Goal: Information Seeking & Learning: Learn about a topic

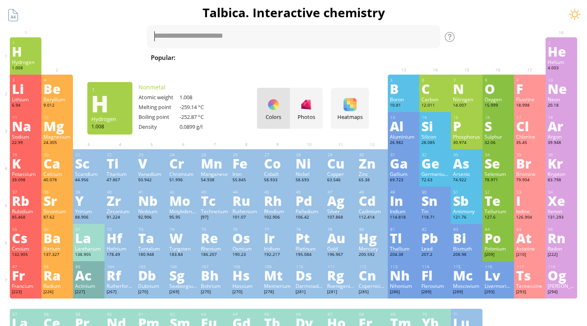
click at [15, 61] on div "Hydrogen" at bounding box center [25, 62] width 27 height 7
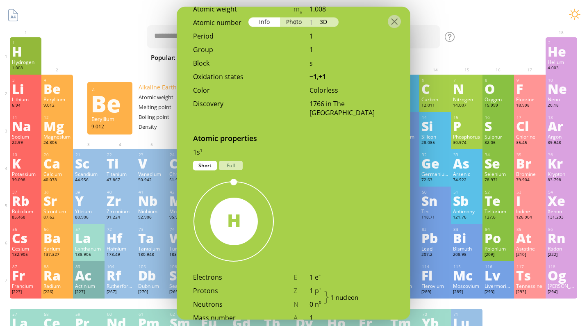
scroll to position [316, 0]
click at [235, 159] on div "Full" at bounding box center [231, 163] width 24 height 9
click at [206, 159] on div "Short" at bounding box center [205, 163] width 24 height 9
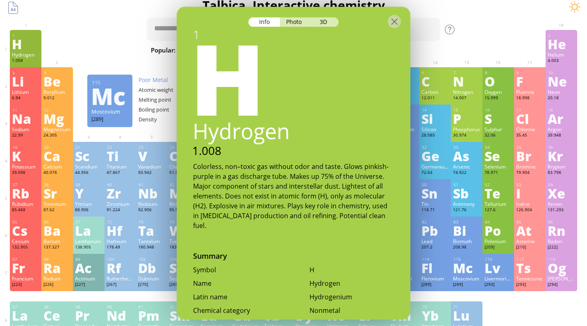
scroll to position [0, 0]
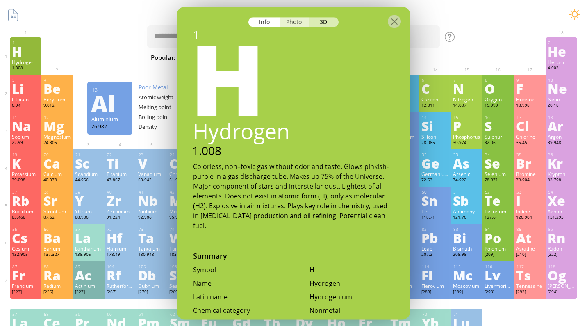
click at [296, 19] on div "Photo" at bounding box center [294, 21] width 29 height 9
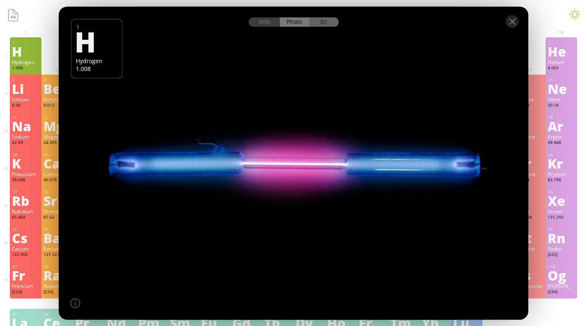
click at [325, 20] on div "3D" at bounding box center [323, 21] width 29 height 9
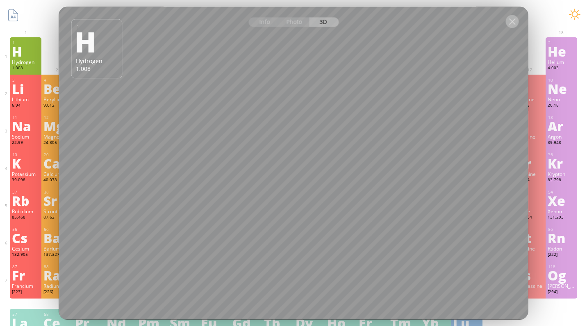
click at [513, 24] on div at bounding box center [512, 21] width 13 height 13
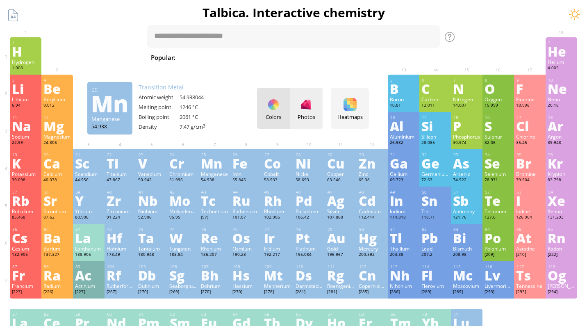
click at [307, 105] on div at bounding box center [305, 104] width 13 height 13
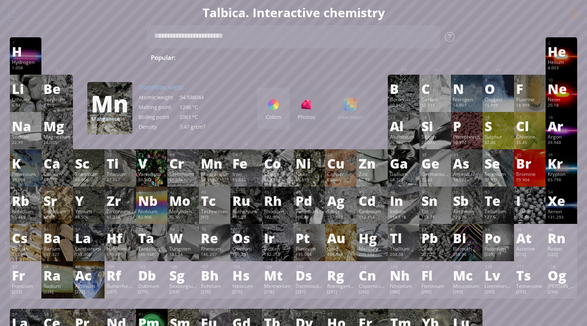
click at [343, 105] on div "Colors Photos Heatmaps Heatmaps Normal mode Melting point Boiling point Density…" at bounding box center [313, 108] width 112 height 41
click at [351, 107] on div "Colors Photos Heatmaps Heatmaps Normal mode Melting point Boiling point Density…" at bounding box center [313, 108] width 112 height 41
click at [271, 103] on div at bounding box center [273, 104] width 13 height 13
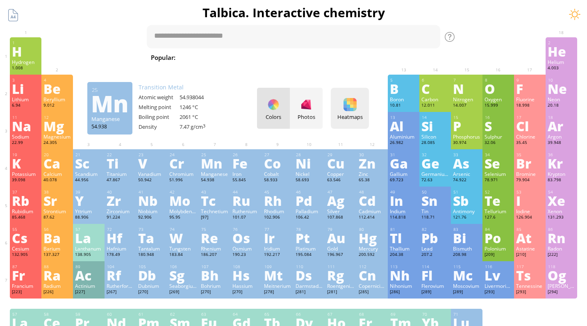
click at [353, 105] on div at bounding box center [349, 104] width 13 height 13
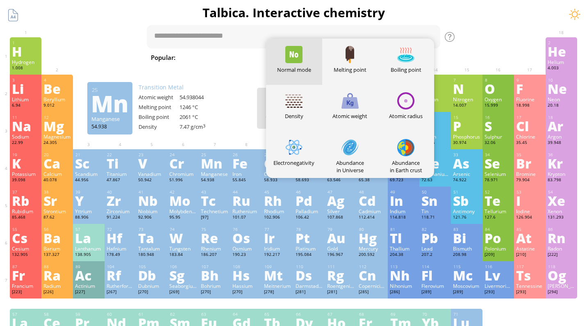
click at [239, 116] on div at bounding box center [245, 118] width 27 height 7
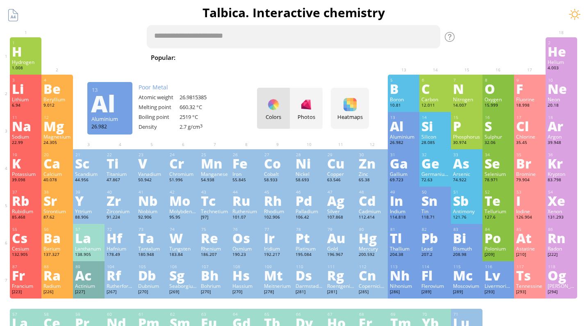
click at [236, 39] on textarea at bounding box center [293, 36] width 293 height 23
type textarea "**"
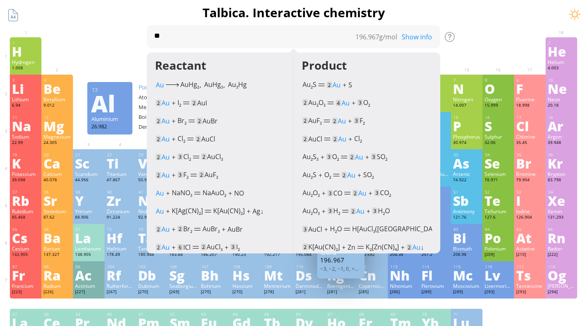
click at [186, 16] on h1 "Talbica. Interactive chemistry" at bounding box center [293, 12] width 578 height 17
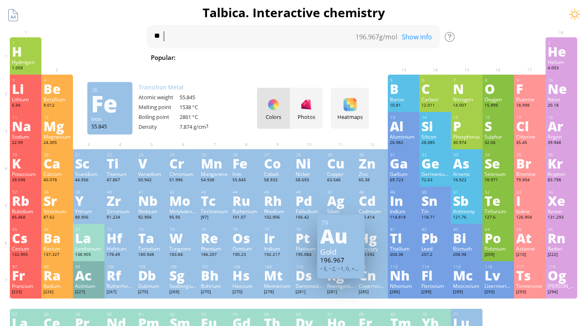
click at [244, 133] on div "11 Na Sodium 22.99 −1, 0, +1 −1, 0, +1 97.72 °C 883 °C 0.968 g/cm 3 [Ne]3s 1 12…" at bounding box center [293, 130] width 567 height 37
click at [206, 38] on textarea "**" at bounding box center [293, 36] width 293 height 23
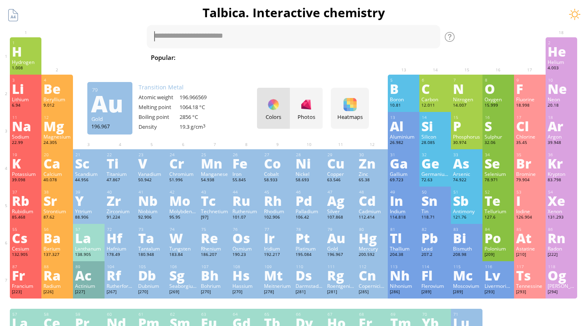
click at [335, 256] on div "196.967" at bounding box center [340, 261] width 41 height 10
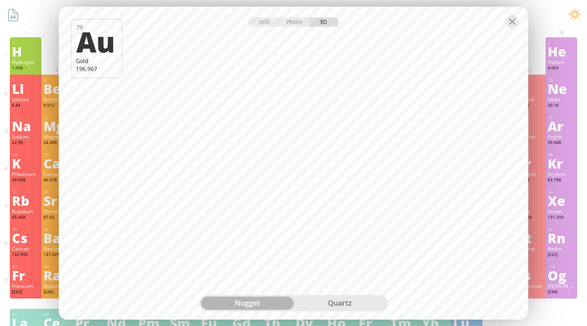
click at [339, 301] on div "quartz" at bounding box center [339, 302] width 93 height 13
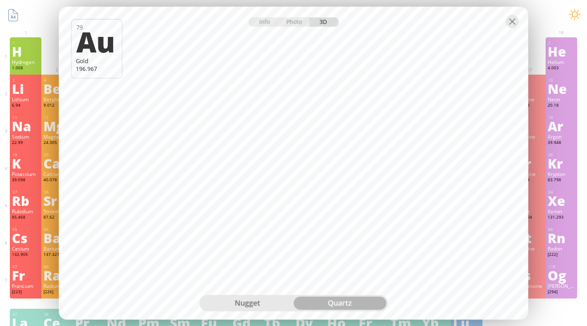
click at [251, 302] on div "nugget" at bounding box center [247, 302] width 93 height 13
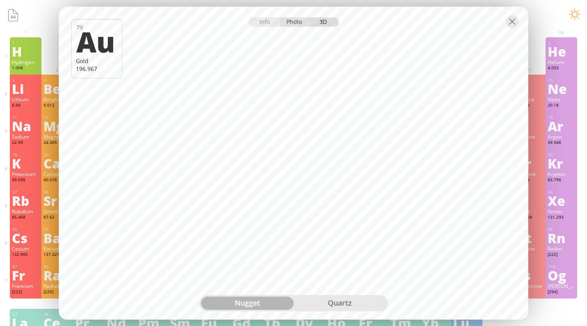
click at [294, 25] on div "Photo" at bounding box center [294, 21] width 29 height 9
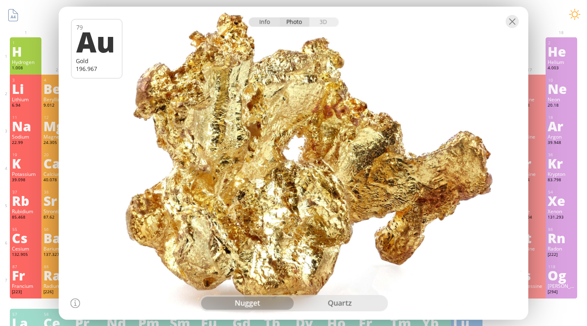
click at [263, 24] on div "Info" at bounding box center [264, 21] width 32 height 9
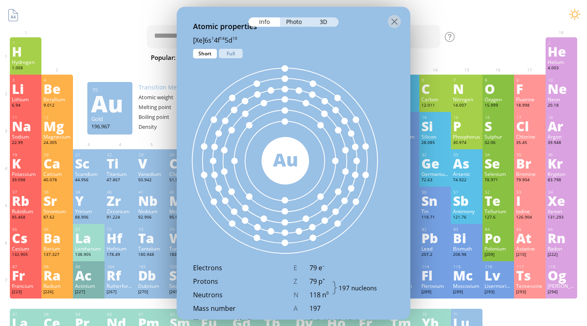
scroll to position [408, 0]
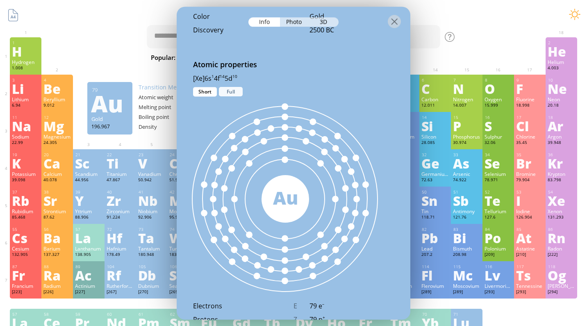
click at [234, 93] on div "Full" at bounding box center [231, 91] width 24 height 9
click at [203, 92] on div "Short" at bounding box center [205, 91] width 24 height 9
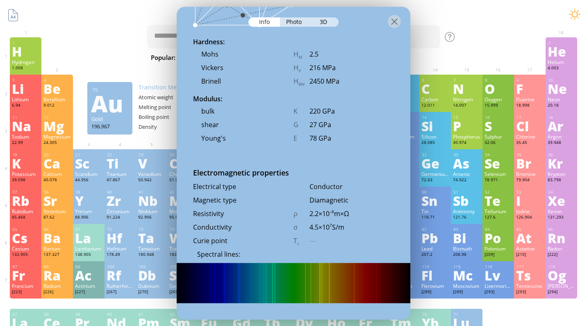
scroll to position [1341, 0]
